Goal: Task Accomplishment & Management: Use online tool/utility

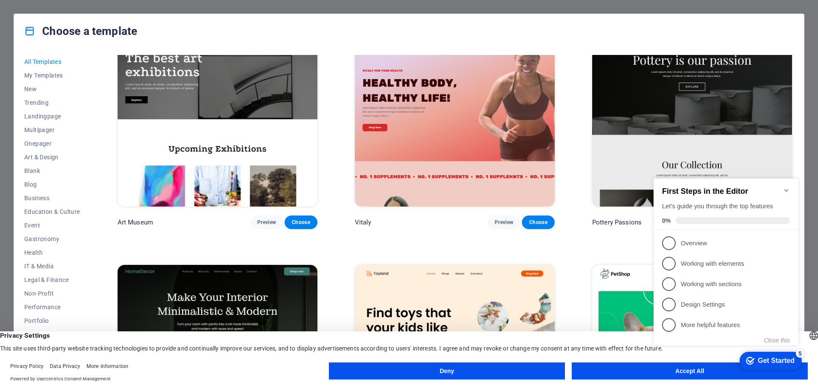
scroll to position [298, 0]
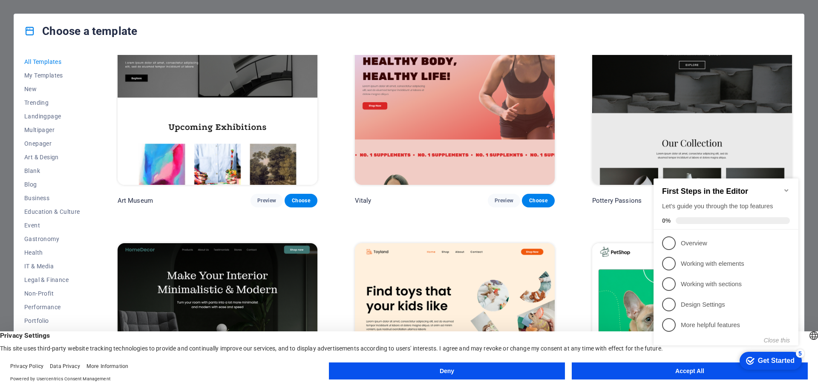
click at [656, 369] on div "checkmark Get Started 5 First Steps in the Editor Let's guide you through the t…" at bounding box center [727, 269] width 155 height 207
click at [787, 189] on icon "Minimize checklist" at bounding box center [787, 190] width 4 height 3
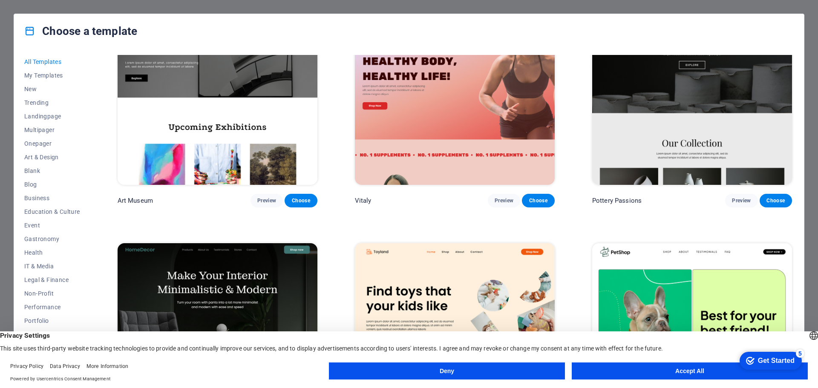
click at [733, 373] on appcues-checklist "Contextual help checklist present on screen" at bounding box center [769, 362] width 72 height 28
click at [662, 369] on button "Accept All" at bounding box center [690, 371] width 236 height 17
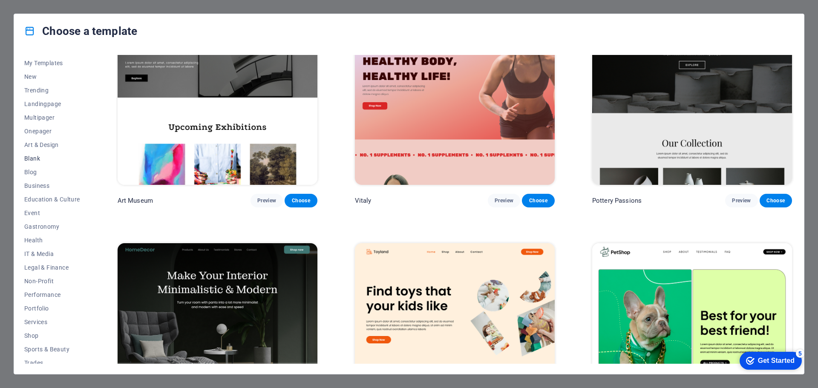
scroll to position [0, 0]
click at [29, 184] on span "Blog" at bounding box center [52, 184] width 56 height 7
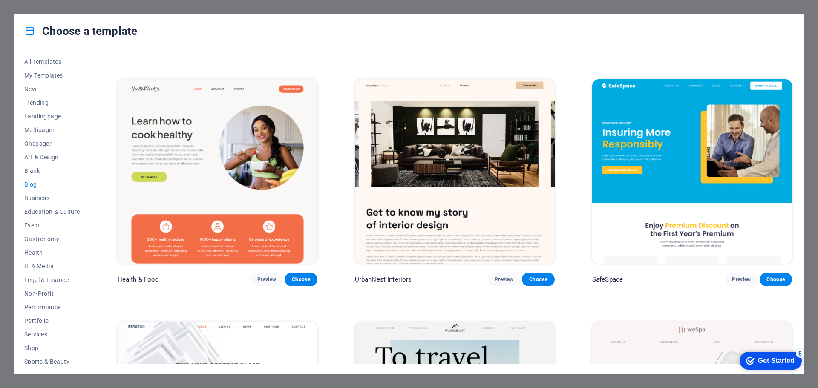
scroll to position [469, 0]
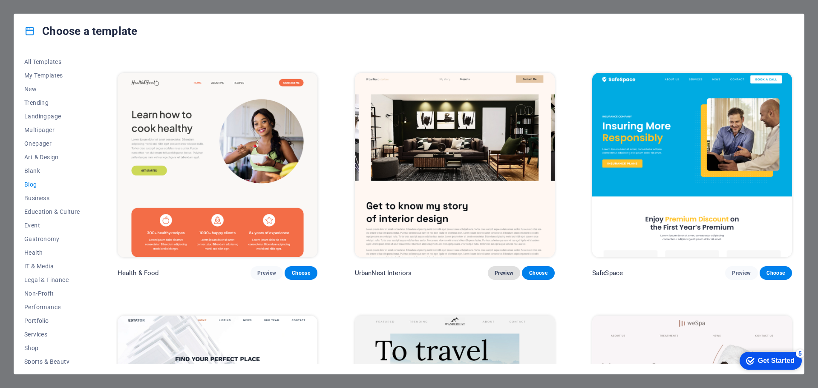
click at [495, 266] on button "Preview" at bounding box center [504, 273] width 32 height 14
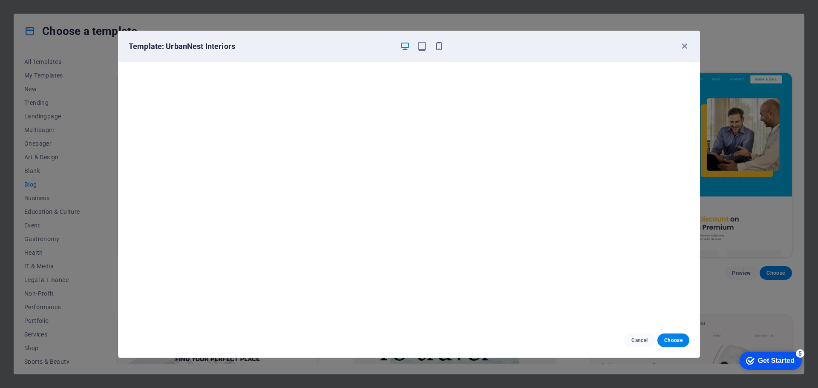
click at [429, 47] on div at bounding box center [422, 46] width 44 height 10
click at [425, 47] on icon "button" at bounding box center [422, 46] width 10 height 10
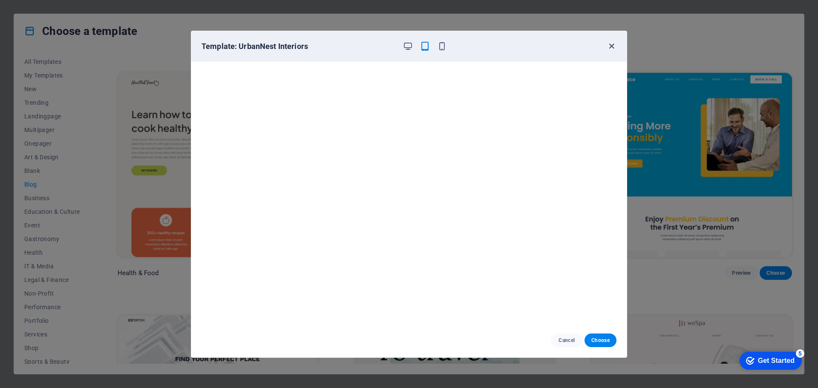
click at [611, 47] on icon "button" at bounding box center [612, 46] width 10 height 10
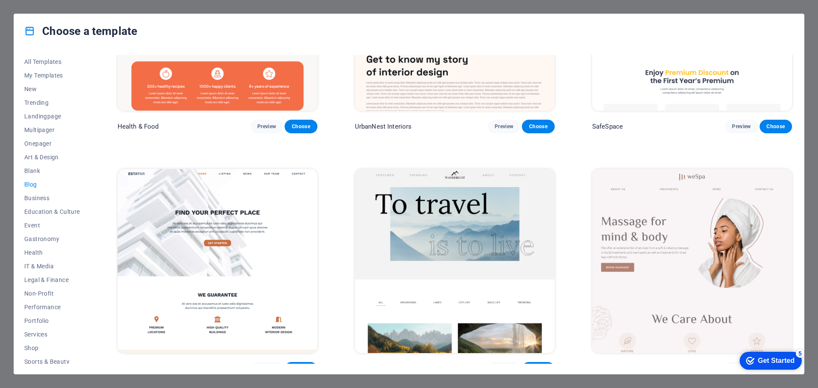
scroll to position [767, 0]
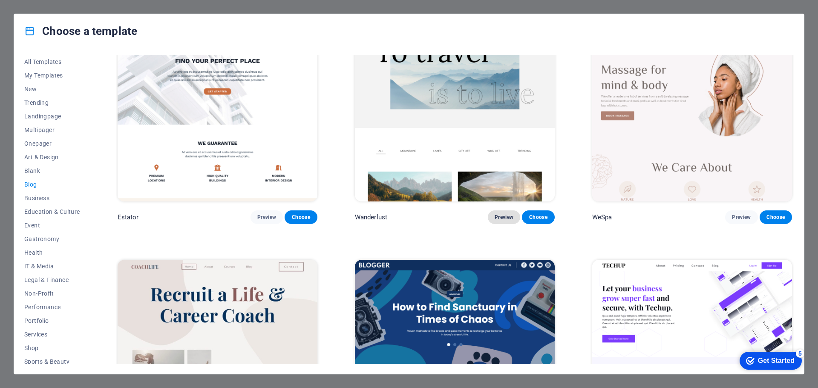
click at [505, 215] on span "Preview" at bounding box center [504, 217] width 19 height 7
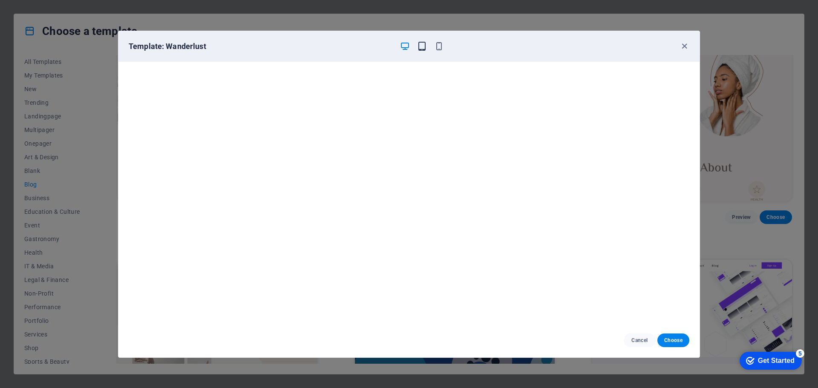
drag, startPoint x: 430, startPoint y: 44, endPoint x: 424, endPoint y: 44, distance: 6.0
click at [428, 44] on div at bounding box center [422, 46] width 44 height 10
click at [424, 44] on icon "button" at bounding box center [422, 46] width 10 height 10
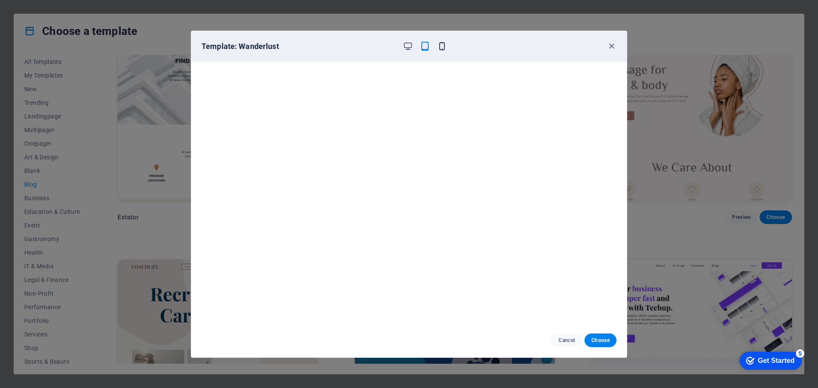
click at [443, 47] on icon "button" at bounding box center [442, 46] width 10 height 10
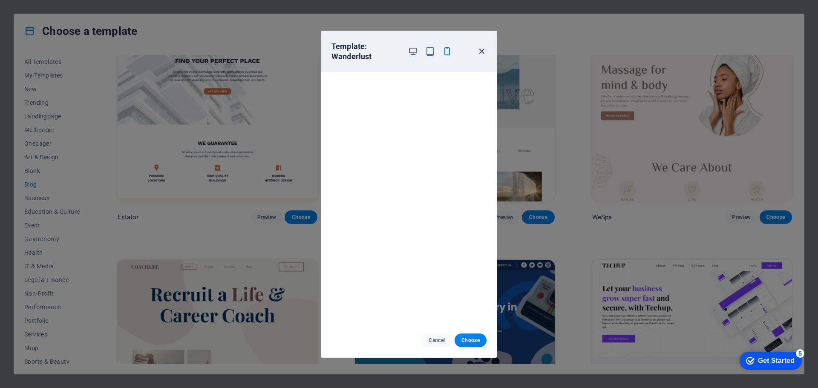
click at [480, 49] on icon "button" at bounding box center [482, 51] width 10 height 10
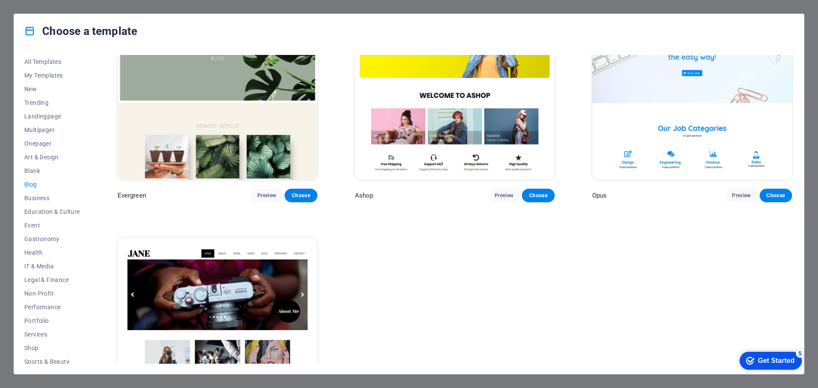
scroll to position [1704, 0]
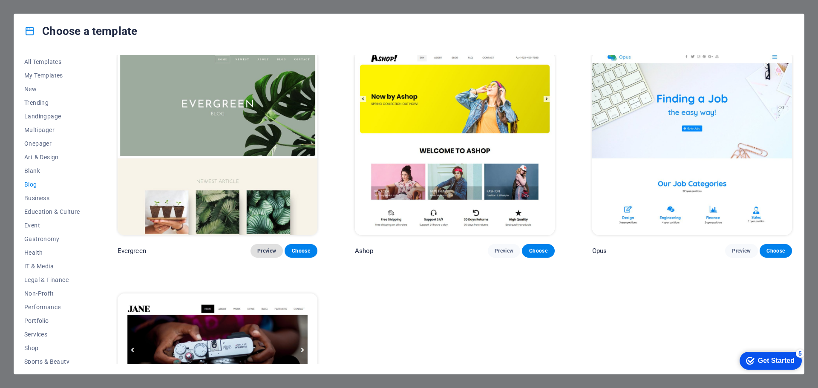
click at [266, 248] on span "Preview" at bounding box center [266, 251] width 19 height 7
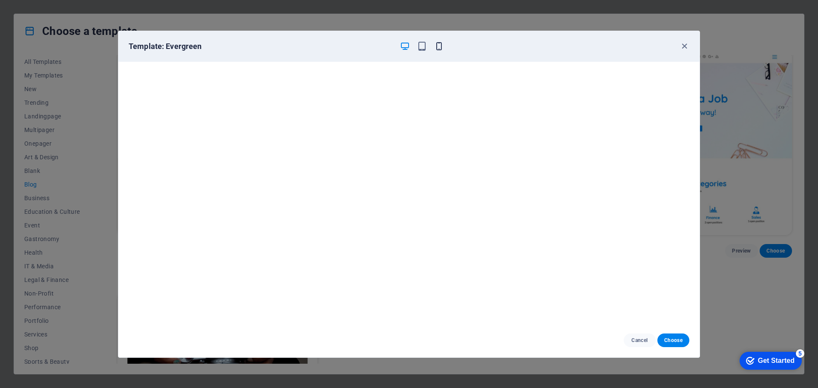
click at [438, 48] on icon "button" at bounding box center [439, 46] width 10 height 10
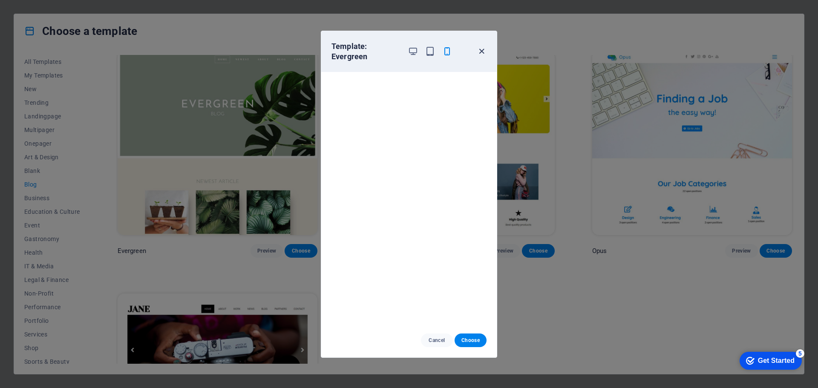
click at [479, 50] on icon "button" at bounding box center [482, 51] width 10 height 10
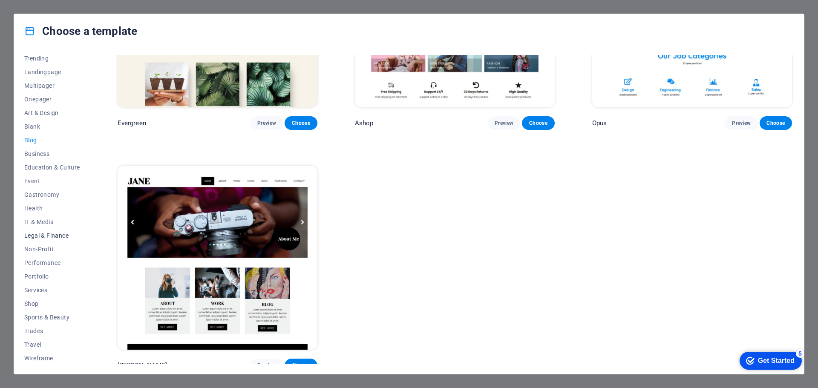
scroll to position [46, 0]
click at [39, 275] on span "Portfolio" at bounding box center [52, 275] width 56 height 7
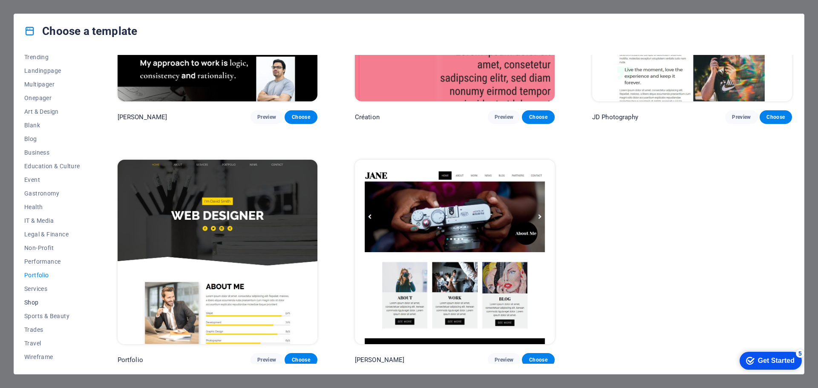
click at [30, 303] on span "Shop" at bounding box center [52, 302] width 56 height 7
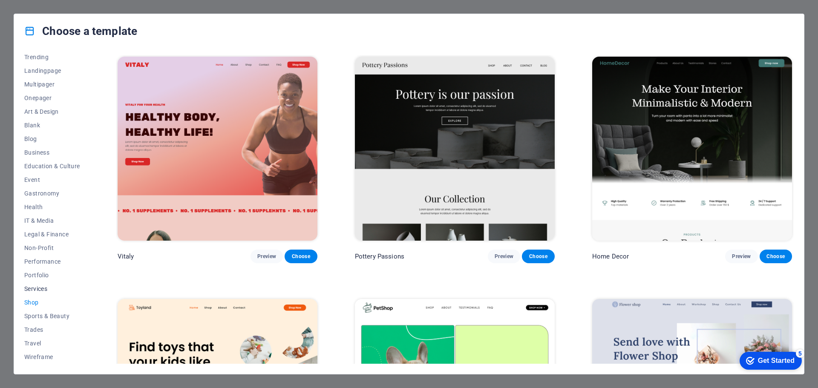
click at [38, 289] on span "Services" at bounding box center [52, 289] width 56 height 7
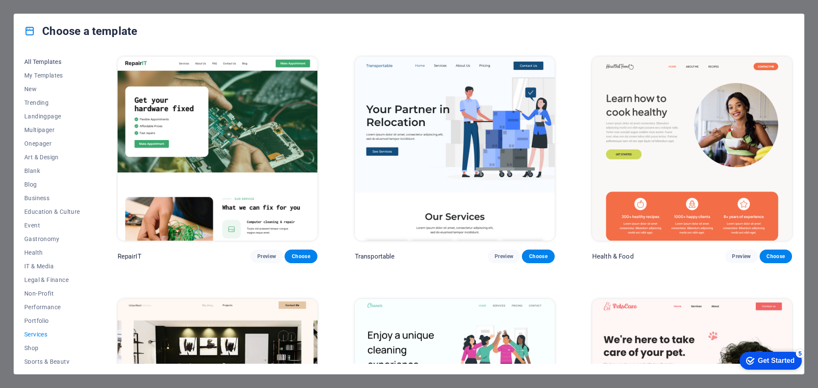
click at [42, 63] on span "All Templates" at bounding box center [52, 61] width 56 height 7
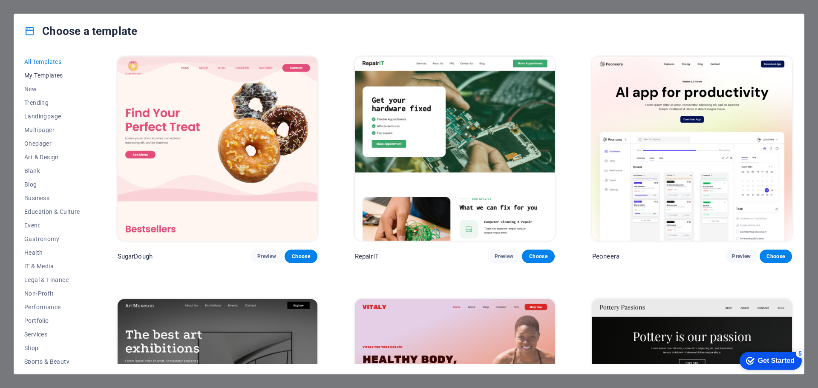
click at [38, 81] on button "My Templates" at bounding box center [52, 76] width 56 height 14
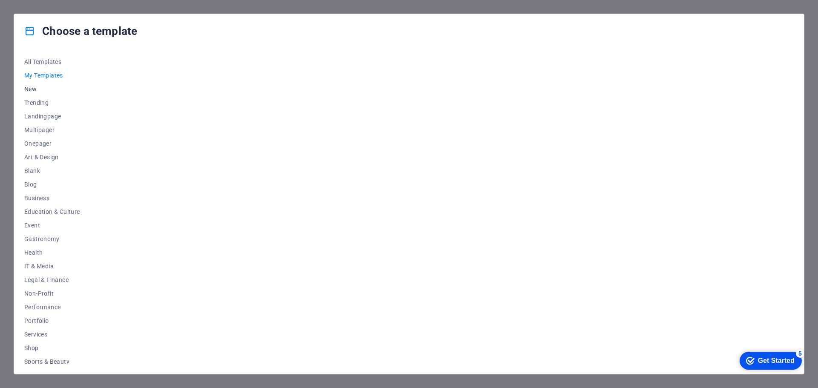
click at [33, 89] on span "New" at bounding box center [52, 89] width 56 height 7
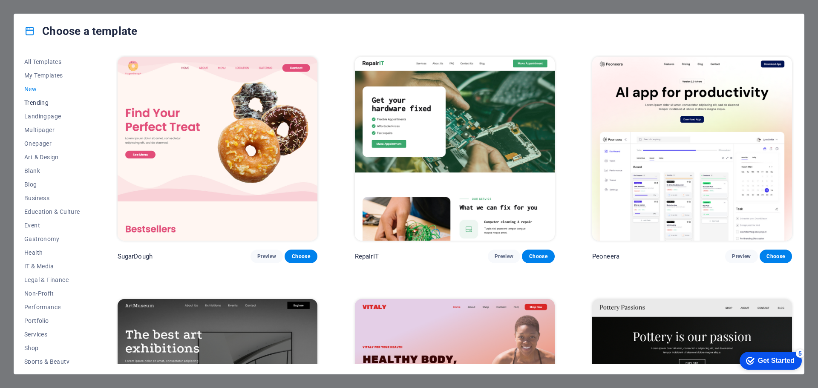
click at [34, 106] on span "Trending" at bounding box center [52, 102] width 56 height 7
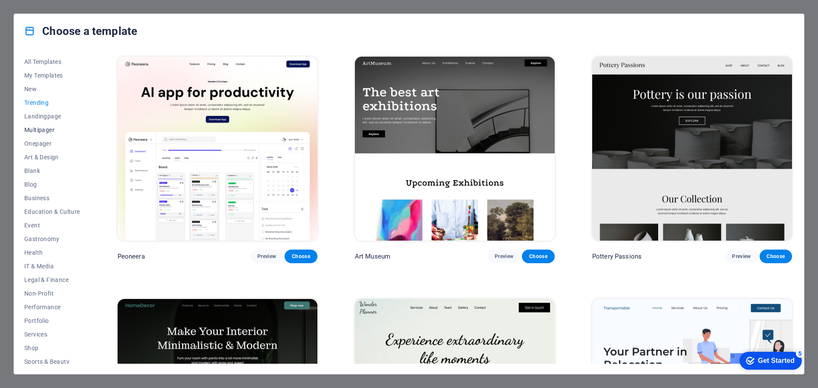
click at [40, 127] on span "Multipager" at bounding box center [52, 130] width 56 height 7
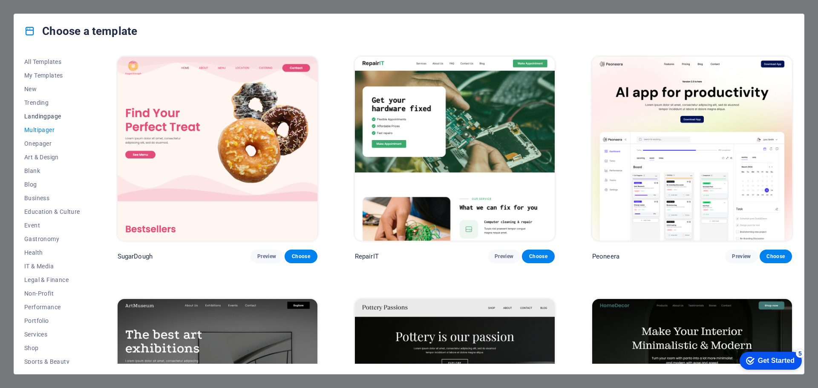
click at [43, 120] on button "Landingpage" at bounding box center [52, 117] width 56 height 14
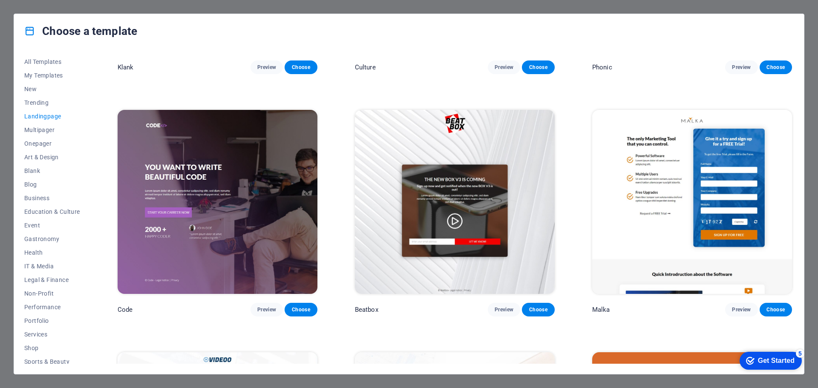
scroll to position [213, 0]
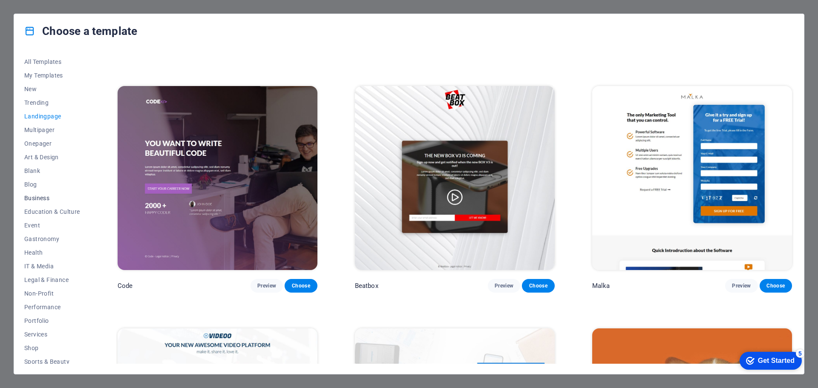
click at [35, 198] on span "Business" at bounding box center [52, 198] width 56 height 7
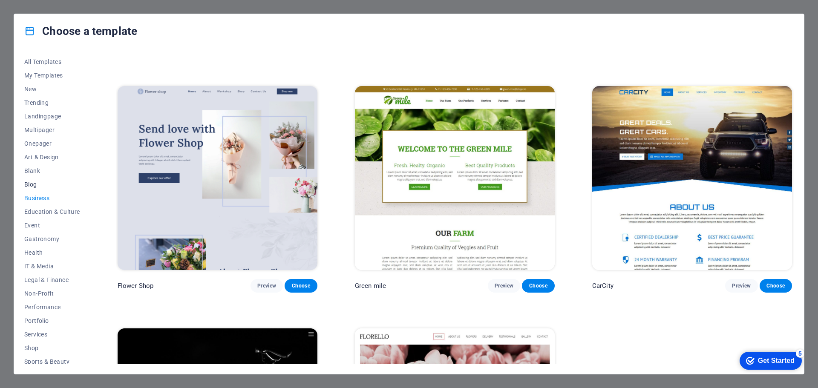
click at [33, 187] on span "Blog" at bounding box center [52, 184] width 56 height 7
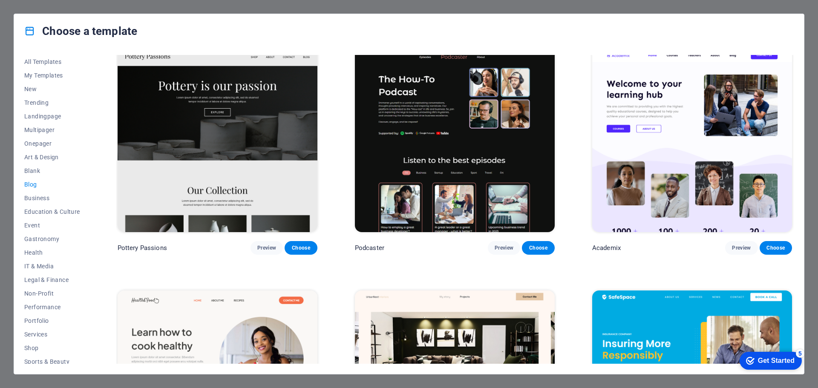
scroll to position [256, 0]
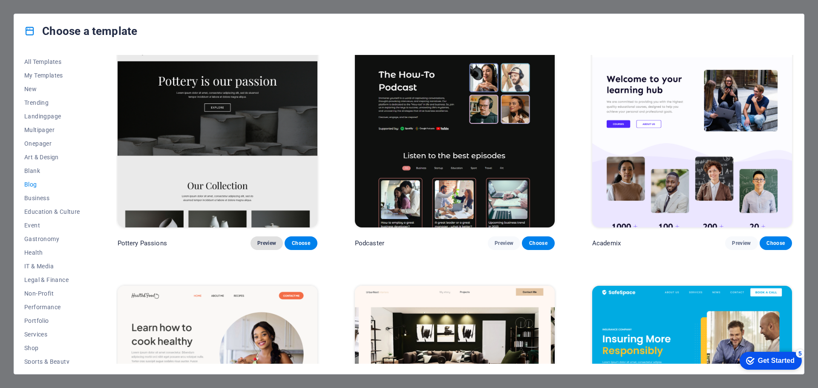
click at [265, 245] on button "Preview" at bounding box center [267, 244] width 32 height 14
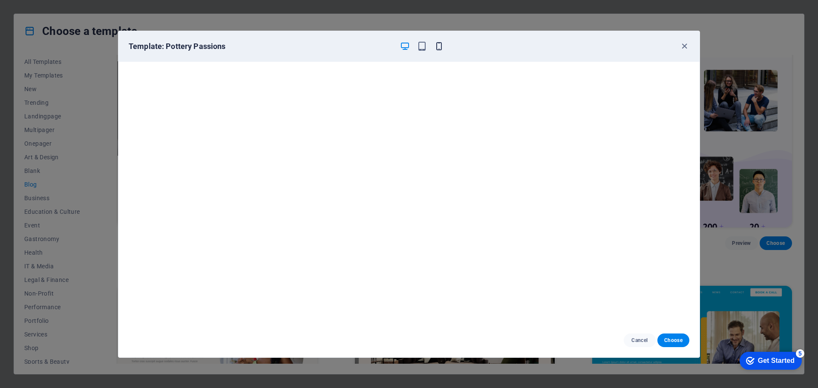
click at [442, 44] on icon "button" at bounding box center [439, 46] width 10 height 10
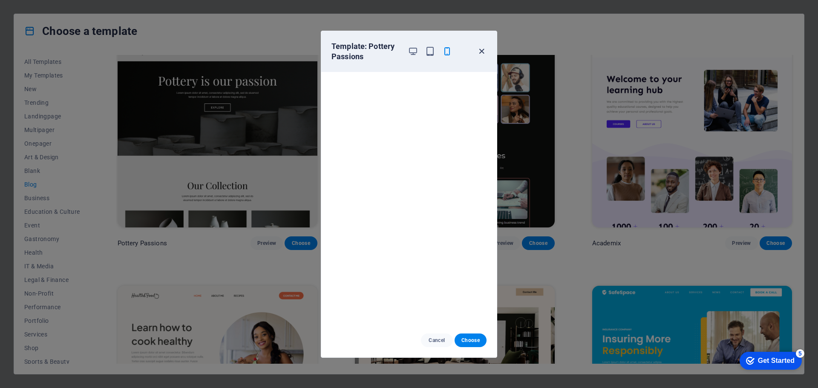
click at [479, 53] on icon "button" at bounding box center [482, 51] width 10 height 10
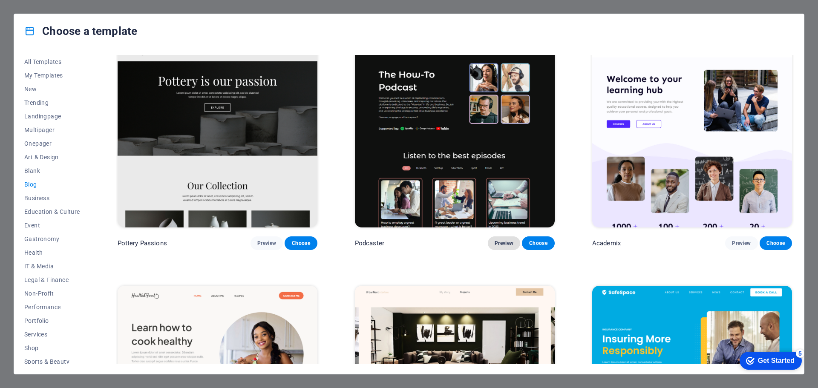
click at [499, 243] on span "Preview" at bounding box center [504, 243] width 19 height 7
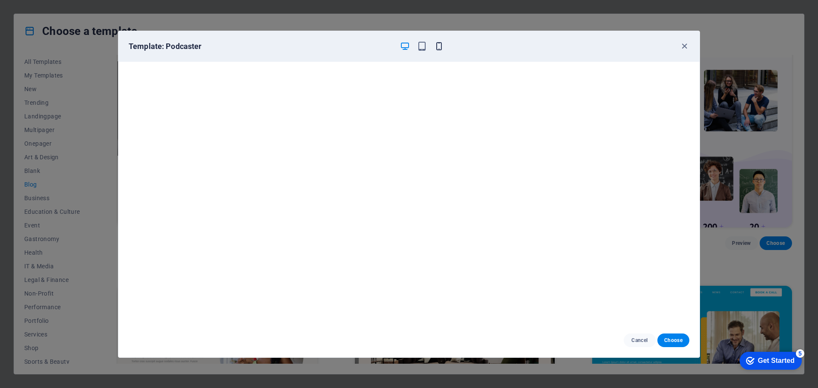
click at [442, 44] on icon "button" at bounding box center [439, 46] width 10 height 10
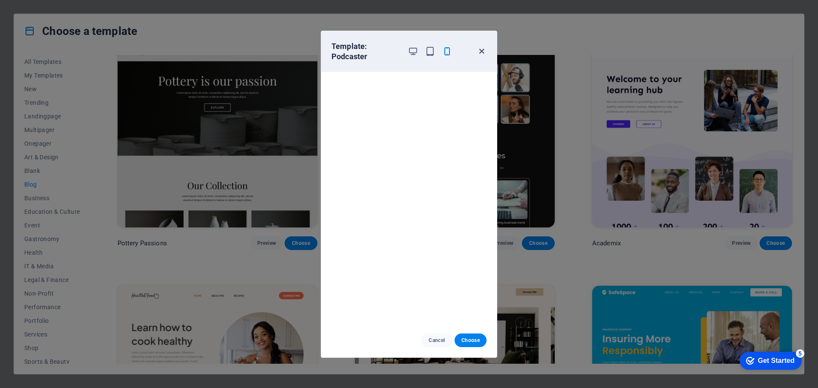
click at [481, 48] on icon "button" at bounding box center [482, 51] width 10 height 10
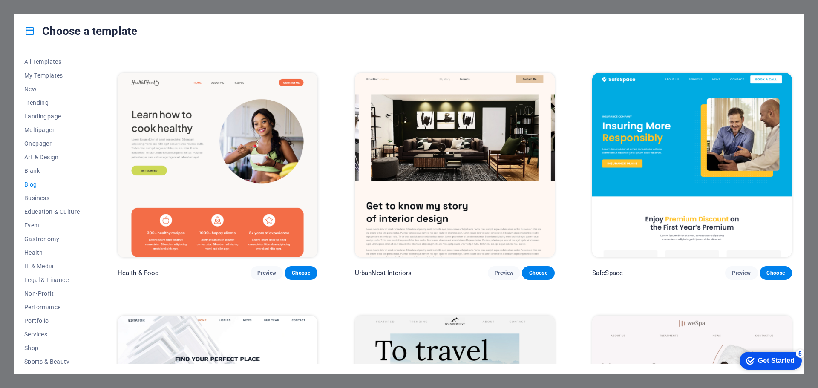
click at [33, 182] on span "Blog" at bounding box center [52, 184] width 56 height 7
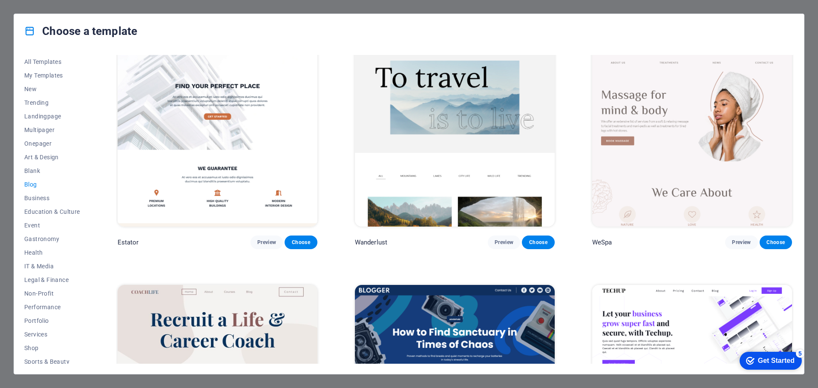
scroll to position [767, 0]
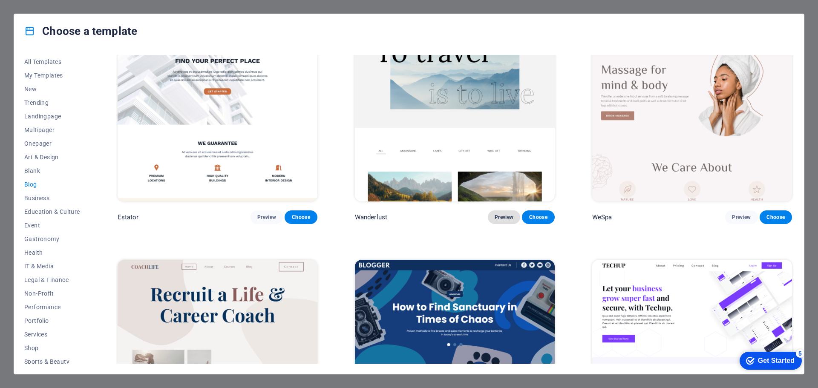
click at [505, 214] on span "Preview" at bounding box center [504, 217] width 19 height 7
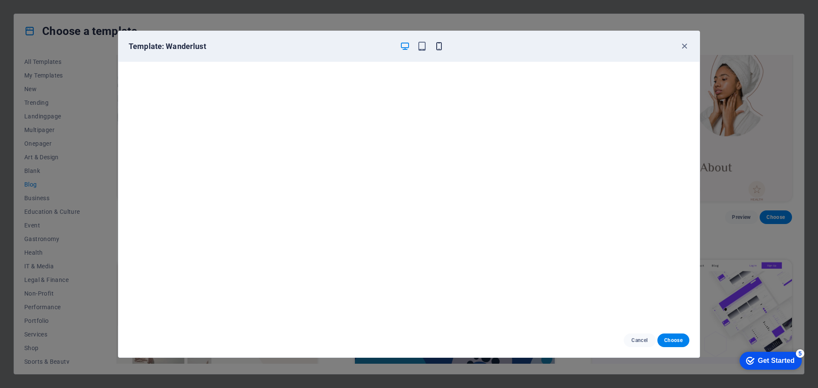
click at [441, 45] on icon "button" at bounding box center [439, 46] width 10 height 10
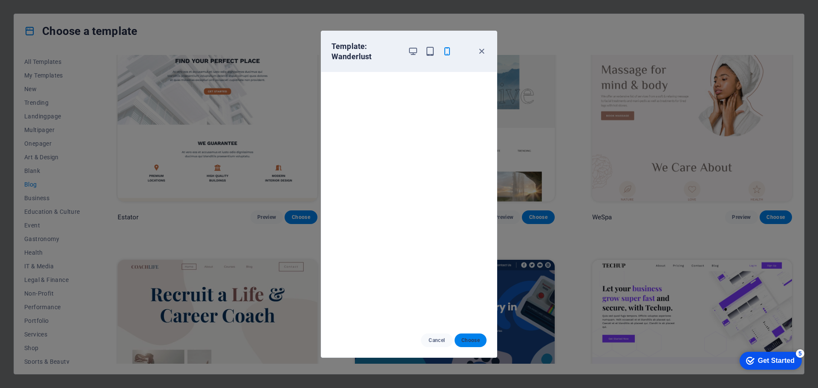
click at [471, 343] on span "Choose" at bounding box center [471, 340] width 18 height 7
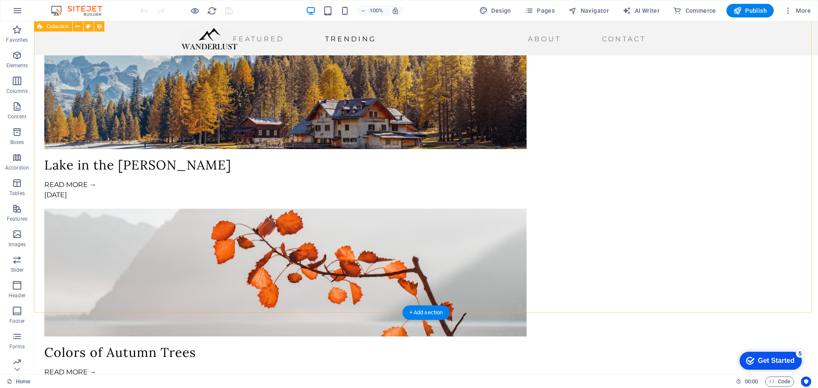
scroll to position [1649, 0]
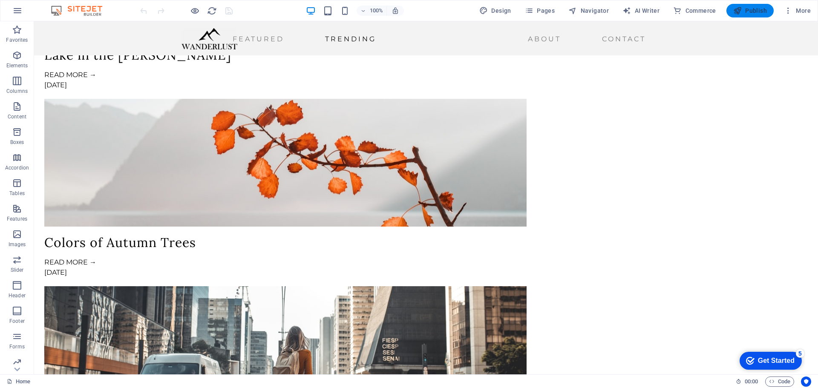
click at [751, 11] on span "Publish" at bounding box center [751, 10] width 34 height 9
